Goal: Information Seeking & Learning: Learn about a topic

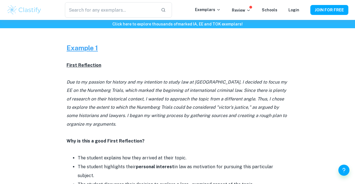
scroll to position [255, 0]
click at [138, 93] on icon "Due to my passion for history and my intention to study law at [GEOGRAPHIC_DATA…" at bounding box center [177, 103] width 220 height 47
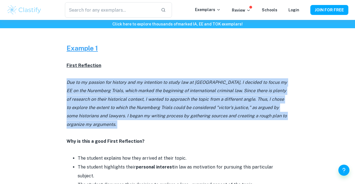
click at [138, 93] on icon "Due to my passion for history and my intention to study law at [GEOGRAPHIC_DATA…" at bounding box center [177, 103] width 220 height 47
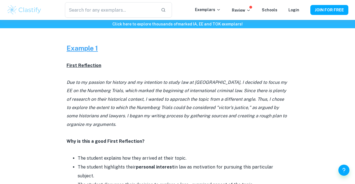
click at [138, 93] on icon "Due to my passion for history and my intention to study law at [GEOGRAPHIC_DATA…" at bounding box center [177, 103] width 220 height 47
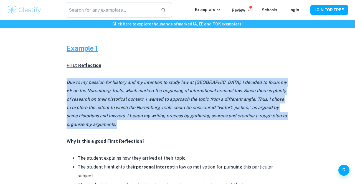
click at [138, 93] on icon "Due to my passion for history and my intention to study law at [GEOGRAPHIC_DATA…" at bounding box center [177, 103] width 220 height 47
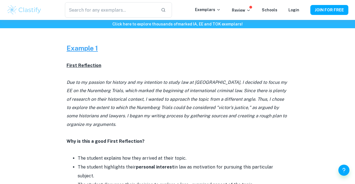
click at [138, 93] on icon "Due to my passion for history and my intention to study law at [GEOGRAPHIC_DATA…" at bounding box center [177, 103] width 220 height 47
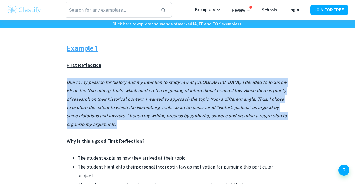
click at [138, 93] on icon "Due to my passion for history and my intention to study law at [GEOGRAPHIC_DATA…" at bounding box center [177, 103] width 220 height 47
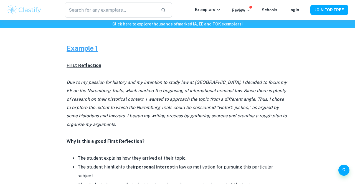
click at [138, 93] on icon "Due to my passion for history and my intention to study law at [GEOGRAPHIC_DATA…" at bounding box center [177, 103] width 220 height 47
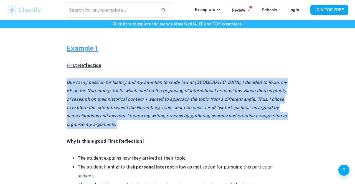
click at [138, 93] on icon "Due to my passion for history and my intention to study law at [GEOGRAPHIC_DATA…" at bounding box center [177, 103] width 220 height 47
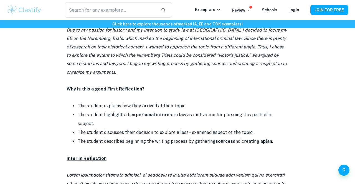
scroll to position [309, 0]
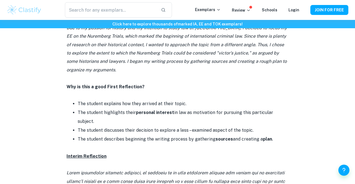
click at [138, 93] on p at bounding box center [178, 95] width 222 height 8
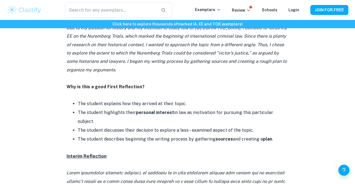
click at [138, 93] on p at bounding box center [178, 95] width 222 height 8
click at [124, 105] on li "The student explains how they arrived at their topic." at bounding box center [183, 103] width 211 height 9
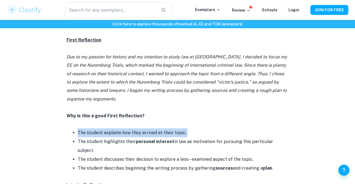
scroll to position [283, 0]
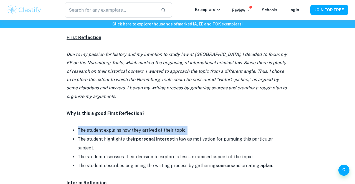
click at [127, 137] on li "The student highlights their personal interest in law as motivation for pursuin…" at bounding box center [183, 144] width 211 height 18
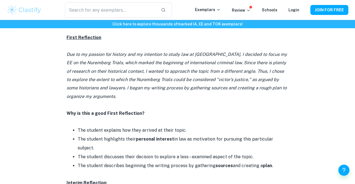
click at [127, 137] on li "The student highlights their personal interest in law as motivation for pursuin…" at bounding box center [183, 144] width 211 height 18
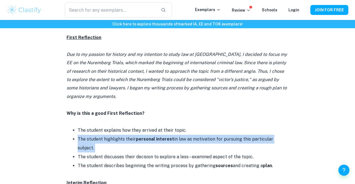
click at [127, 137] on li "The student highlights their personal interest in law as motivation for pursuin…" at bounding box center [183, 144] width 211 height 18
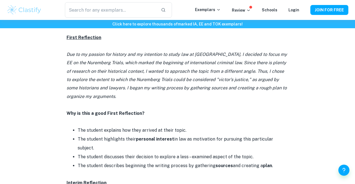
click at [127, 137] on li "The student highlights their personal interest in law as motivation for pursuin…" at bounding box center [183, 144] width 211 height 18
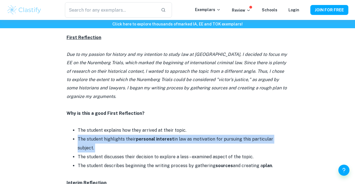
click at [127, 137] on li "The student highlights their personal interest in law as motivation for pursuin…" at bounding box center [183, 144] width 211 height 18
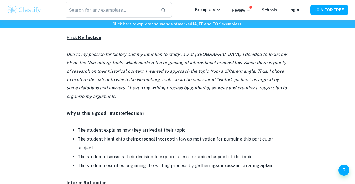
click at [127, 137] on li "The student highlights their personal interest in law as motivation for pursuin…" at bounding box center [183, 144] width 211 height 18
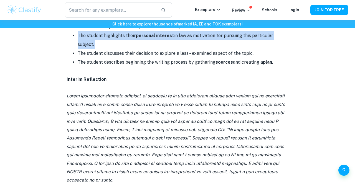
scroll to position [387, 0]
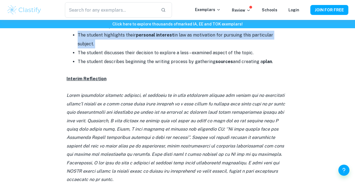
click at [120, 144] on icon at bounding box center [176, 138] width 218 height 90
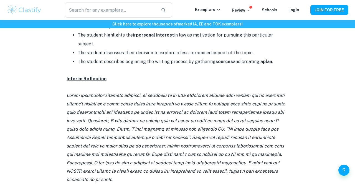
click at [120, 144] on icon at bounding box center [176, 138] width 218 height 90
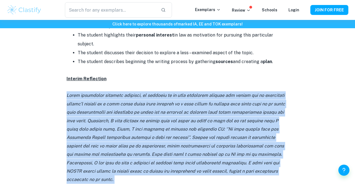
click at [120, 144] on icon at bounding box center [176, 138] width 218 height 90
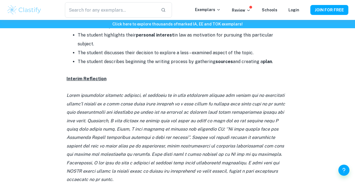
click at [120, 144] on icon at bounding box center [176, 138] width 218 height 90
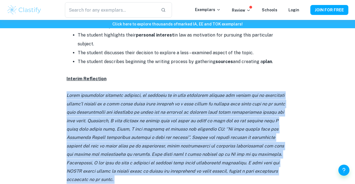
click at [120, 144] on icon at bounding box center [176, 138] width 218 height 90
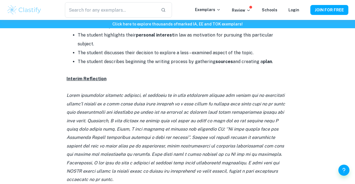
click at [120, 144] on icon at bounding box center [176, 138] width 218 height 90
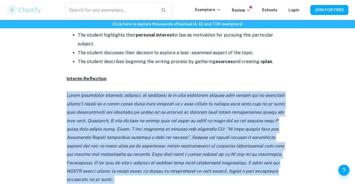
click at [120, 144] on icon at bounding box center [176, 138] width 218 height 90
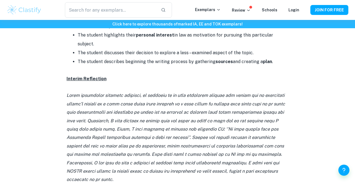
click at [120, 144] on icon at bounding box center [176, 138] width 218 height 90
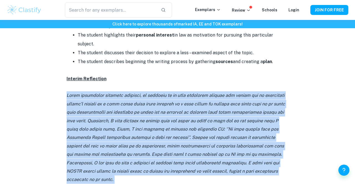
click at [120, 144] on icon at bounding box center [176, 138] width 218 height 90
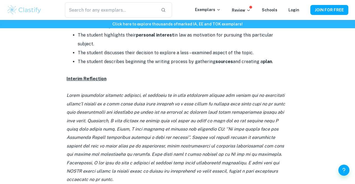
click at [120, 144] on icon at bounding box center [176, 138] width 218 height 90
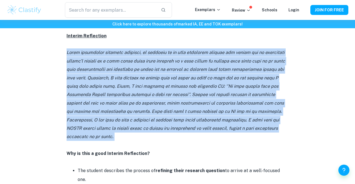
scroll to position [430, 0]
click at [120, 158] on p at bounding box center [178, 162] width 222 height 8
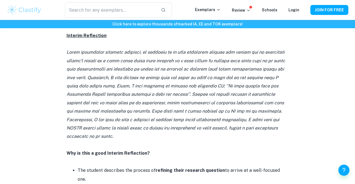
click at [120, 158] on p at bounding box center [178, 162] width 222 height 8
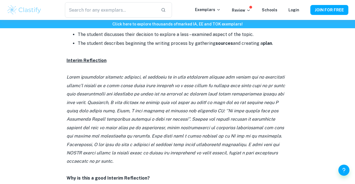
scroll to position [405, 0]
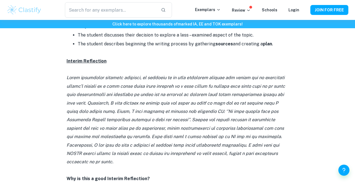
click at [113, 109] on icon at bounding box center [176, 120] width 218 height 90
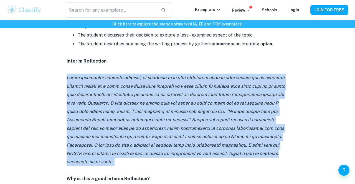
click at [113, 109] on icon at bounding box center [176, 120] width 218 height 90
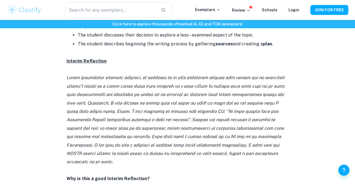
click at [113, 109] on icon at bounding box center [176, 120] width 218 height 90
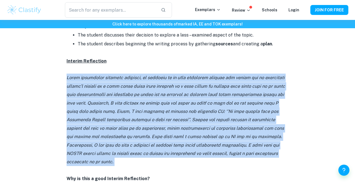
click at [113, 109] on icon at bounding box center [176, 120] width 218 height 90
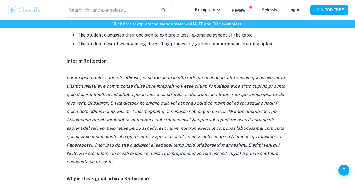
click at [113, 109] on icon at bounding box center [176, 120] width 218 height 90
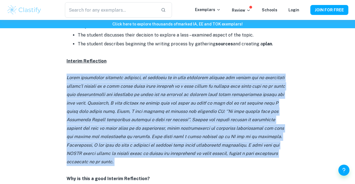
click at [113, 109] on icon at bounding box center [176, 120] width 218 height 90
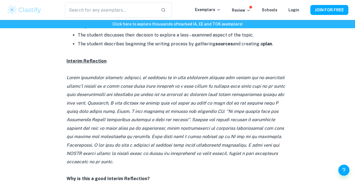
click at [113, 109] on icon at bounding box center [176, 120] width 218 height 90
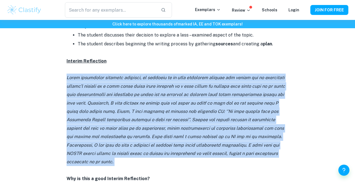
click at [113, 109] on icon at bounding box center [176, 120] width 218 height 90
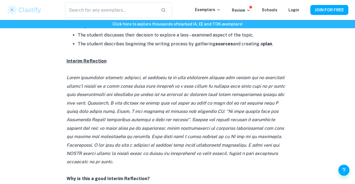
click at [112, 110] on icon at bounding box center [176, 120] width 218 height 90
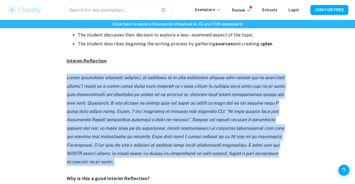
click at [112, 110] on icon at bounding box center [176, 120] width 218 height 90
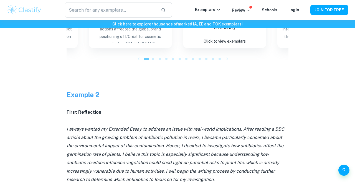
scroll to position [934, 0]
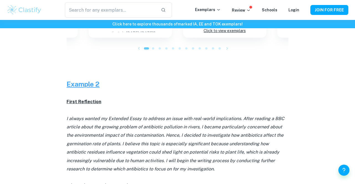
click at [112, 116] on icon "I always wanted my Extended Essay to address an issue with real-world implicati…" at bounding box center [176, 144] width 218 height 56
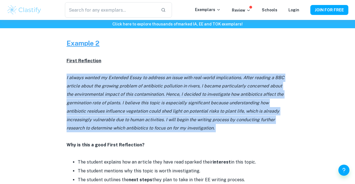
scroll to position [976, 0]
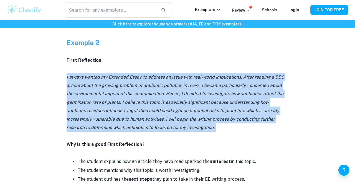
click at [149, 157] on li "The student explains how an article they have read sparked their interest in th…" at bounding box center [183, 161] width 211 height 9
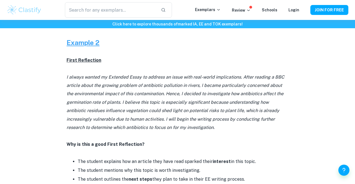
click at [149, 157] on li "The student explains how an article they have read sparked their interest in th…" at bounding box center [183, 161] width 211 height 9
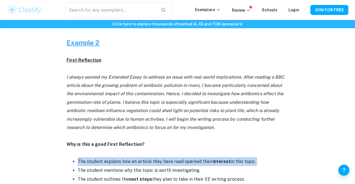
click at [149, 157] on li "The student explains how an article they have read sparked their interest in th…" at bounding box center [183, 161] width 211 height 9
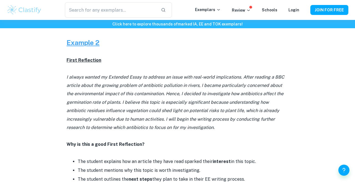
click at [149, 157] on li "The student explains how an article they have read sparked their interest in th…" at bounding box center [183, 161] width 211 height 9
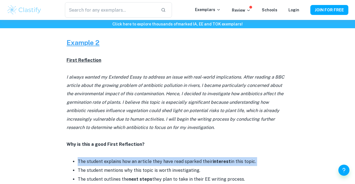
click at [149, 157] on li "The student explains how an article they have read sparked their interest in th…" at bounding box center [183, 161] width 211 height 9
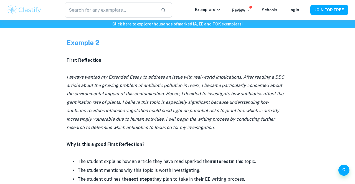
click at [149, 157] on li "The student explains how an article they have read sparked their interest in th…" at bounding box center [183, 161] width 211 height 9
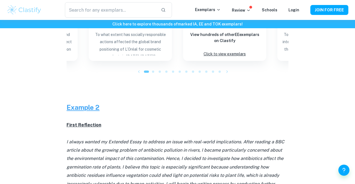
scroll to position [912, 0]
